Goal: Task Accomplishment & Management: Complete application form

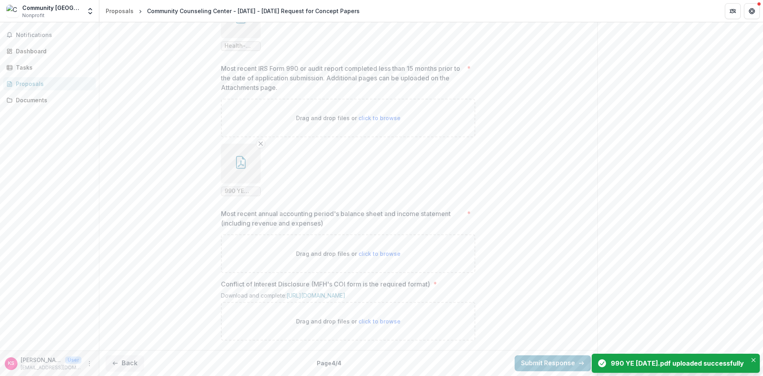
scroll to position [638, 0]
click at [345, 292] on link "[URL][DOMAIN_NAME]" at bounding box center [316, 295] width 59 height 7
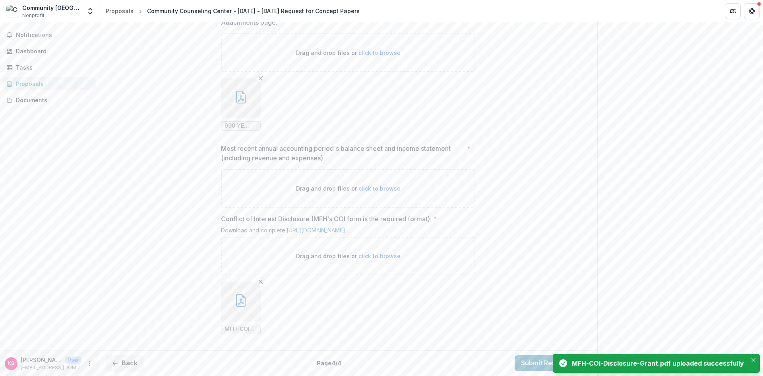
scroll to position [624, 0]
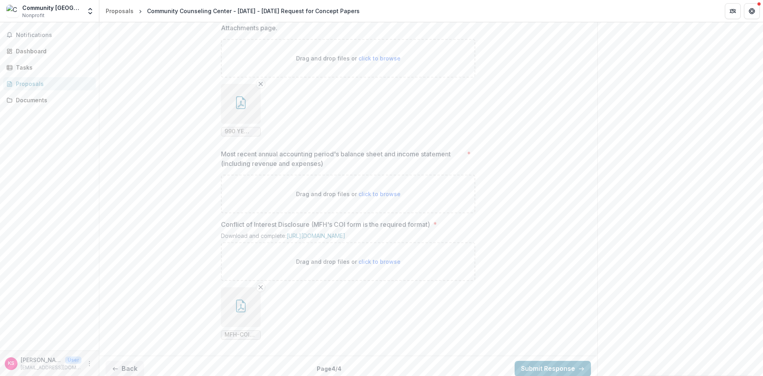
click at [339, 168] on p "Most recent annual accounting period's balance sheet and income statement (incl…" at bounding box center [342, 158] width 243 height 19
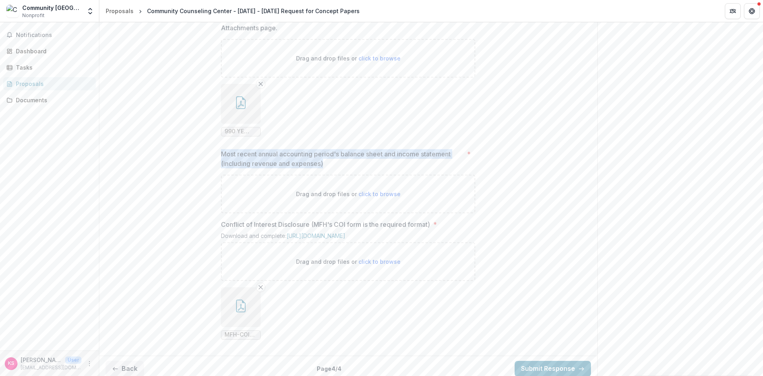
drag, startPoint x: 332, startPoint y: 230, endPoint x: 217, endPoint y: 223, distance: 115.4
copy p "Most recent annual accounting period's balance sheet and income statement (incl…"
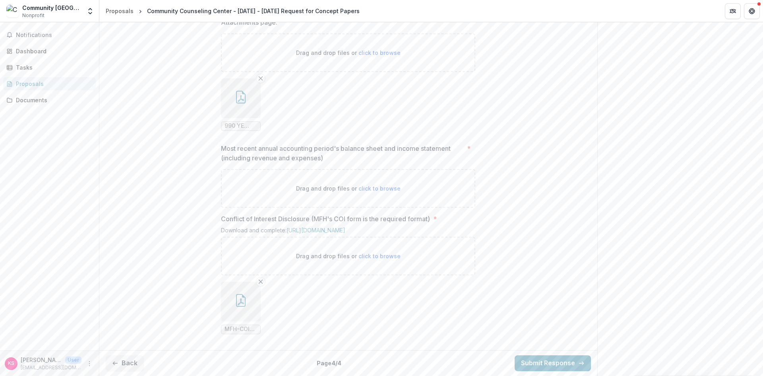
scroll to position [703, 0]
click at [246, 308] on button "button" at bounding box center [241, 301] width 40 height 40
click at [6, 375] on icon "Close" at bounding box center [3, 381] width 6 height 6
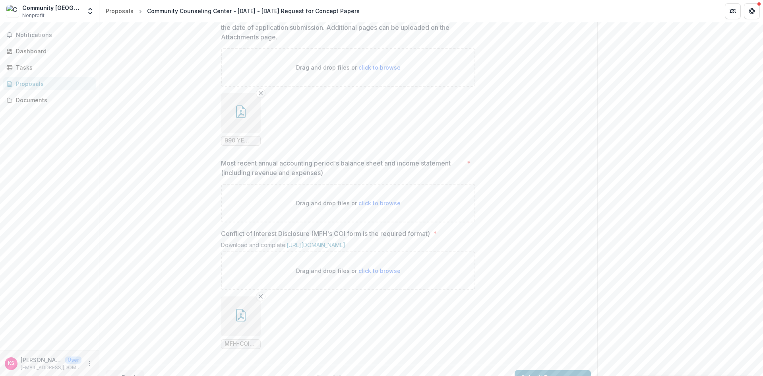
scroll to position [769, 0]
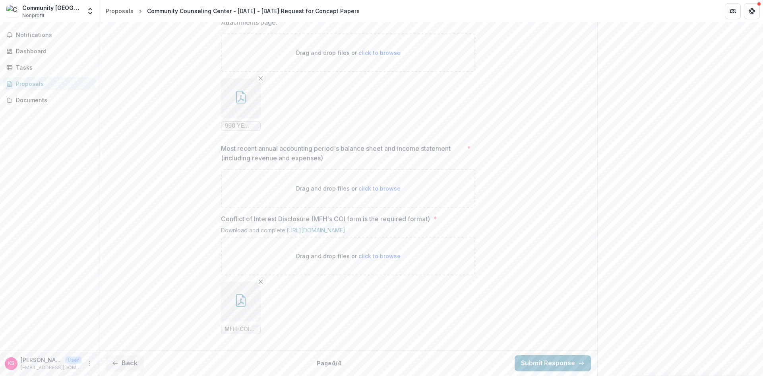
drag, startPoint x: 242, startPoint y: 308, endPoint x: 302, endPoint y: 312, distance: 59.3
click at [302, 312] on ul "MFH-COI-Disclosure-Grant.pdf" at bounding box center [348, 307] width 254 height 52
click at [245, 305] on icon "button" at bounding box center [241, 300] width 10 height 13
click at [6, 375] on icon "Close" at bounding box center [3, 381] width 6 height 6
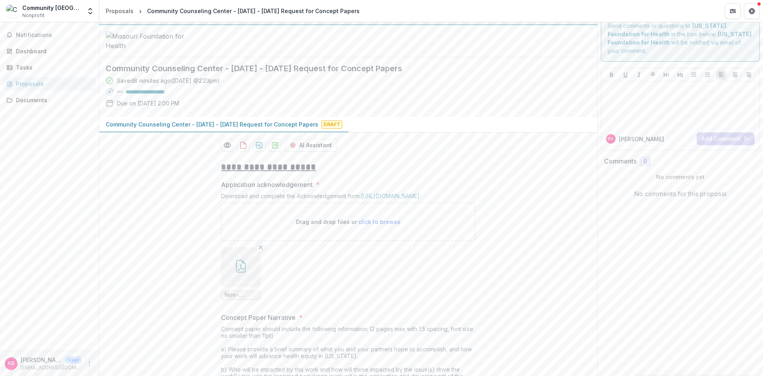
scroll to position [0, 0]
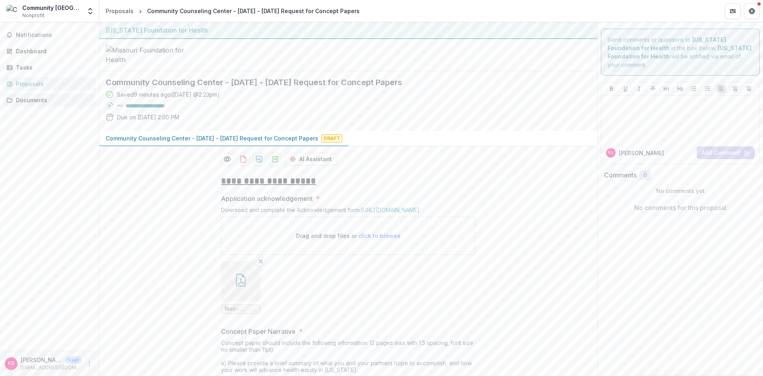
click at [35, 99] on div "Documents" at bounding box center [53, 100] width 74 height 8
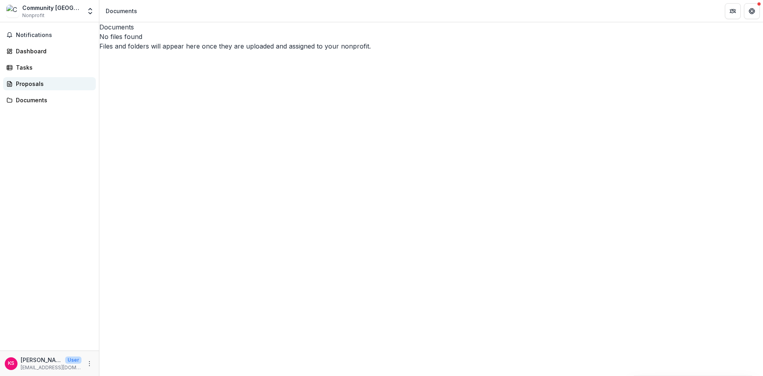
click at [29, 85] on div "Proposals" at bounding box center [53, 83] width 74 height 8
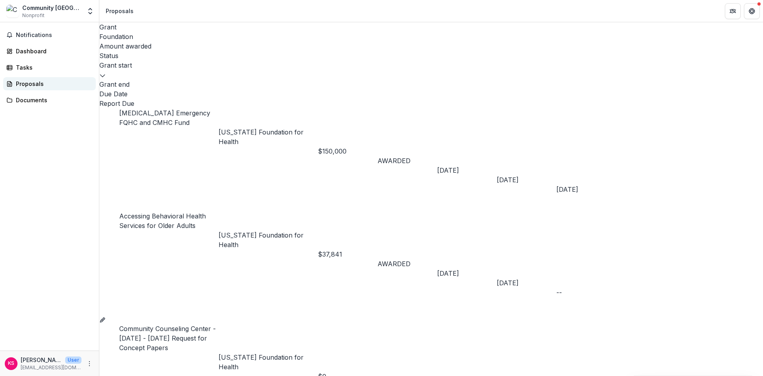
click at [24, 81] on div "Proposals" at bounding box center [53, 83] width 74 height 8
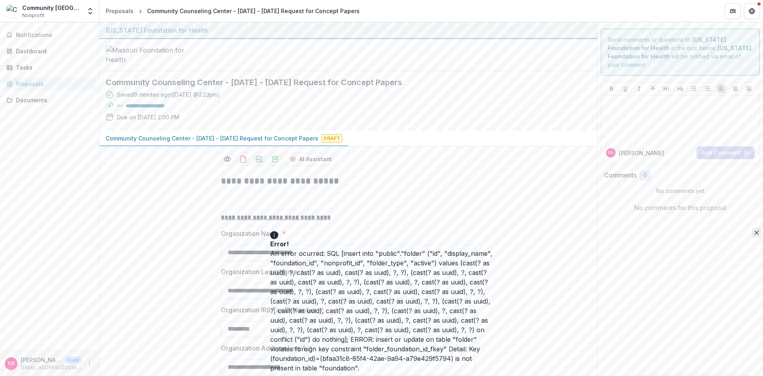
click at [752, 228] on button "Close" at bounding box center [757, 233] width 10 height 10
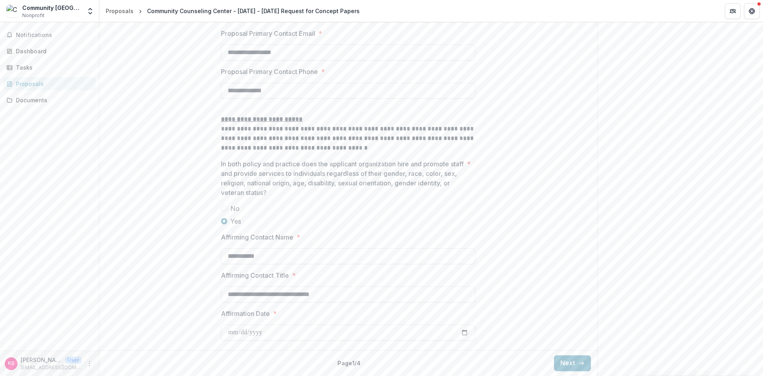
scroll to position [1155, 0]
click at [578, 358] on button "Next" at bounding box center [572, 363] width 37 height 16
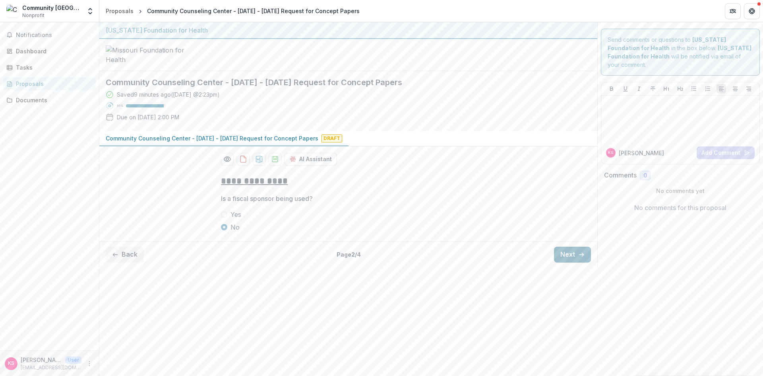
scroll to position [0, 0]
click at [576, 262] on button "Next" at bounding box center [572, 254] width 37 height 16
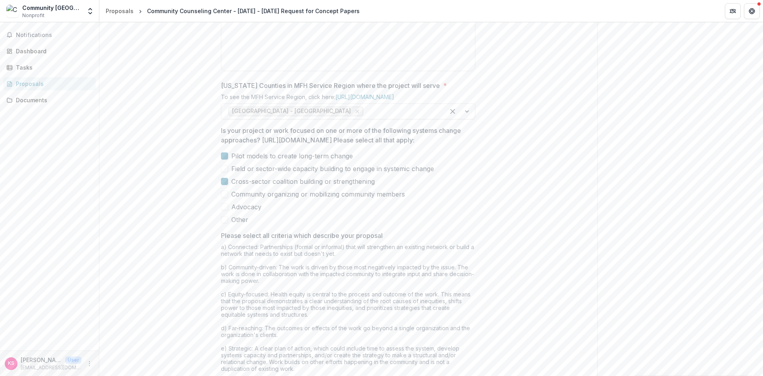
scroll to position [602, 0]
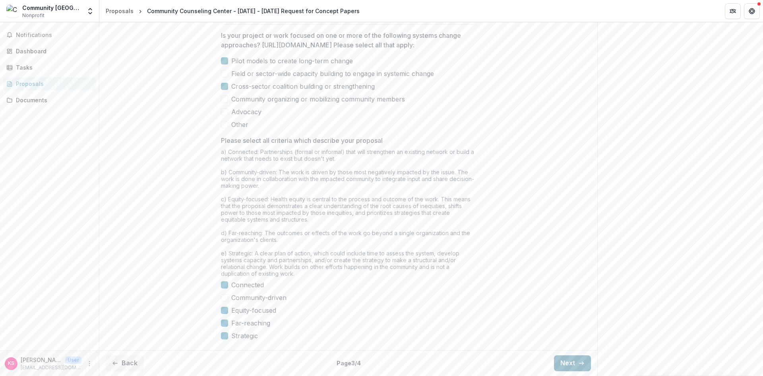
click at [578, 362] on icon "button" at bounding box center [581, 363] width 6 height 6
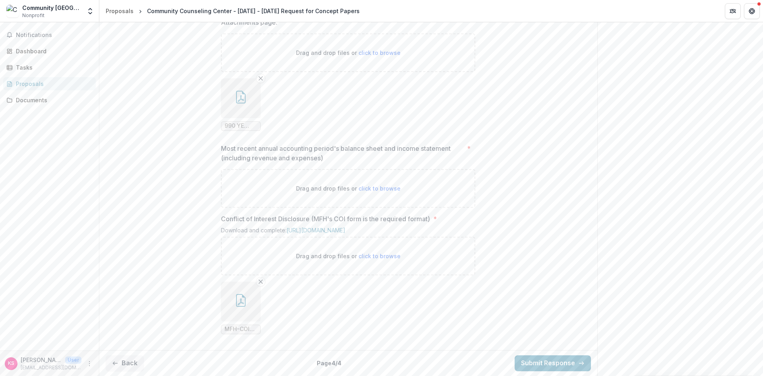
scroll to position [769, 0]
